Goal: Task Accomplishment & Management: Manage account settings

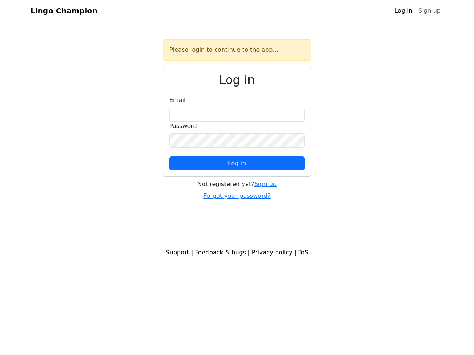
click at [237, 164] on span "Log in" at bounding box center [237, 163] width 18 height 7
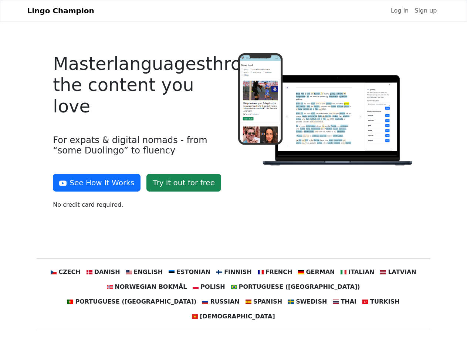
click at [234, 178] on div at bounding box center [326, 134] width 185 height 162
click at [94, 183] on button "See How It Works" at bounding box center [97, 183] width 88 height 18
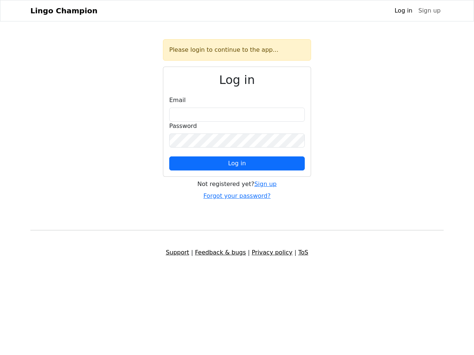
click at [237, 164] on span "Log in" at bounding box center [237, 163] width 18 height 7
